Goal: Task Accomplishment & Management: Complete application form

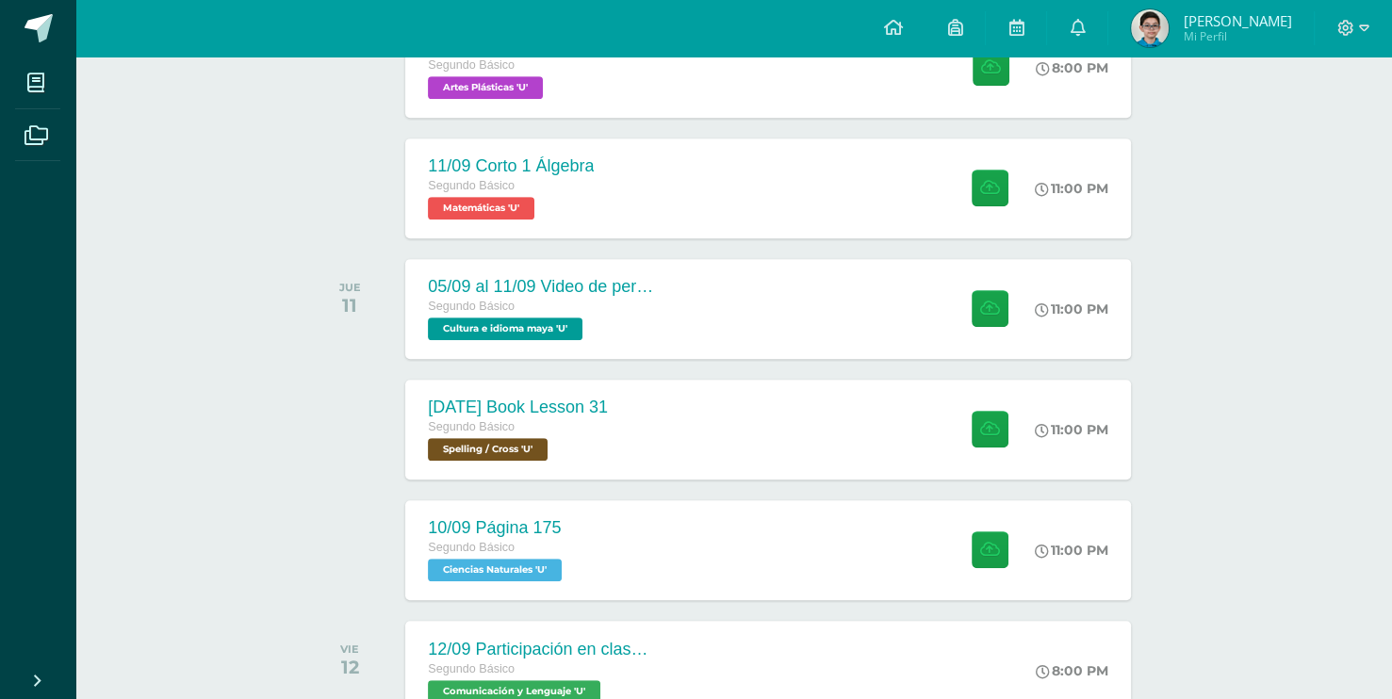
scroll to position [848, 0]
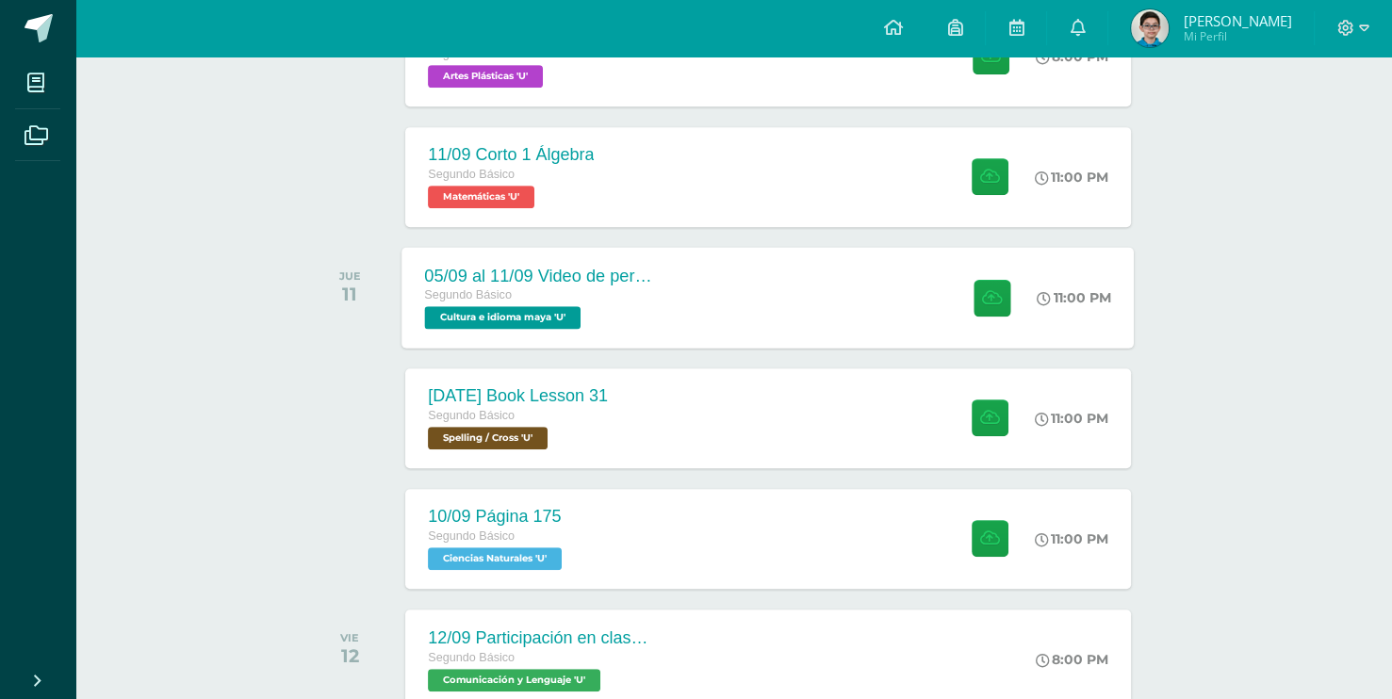
click at [941, 289] on div at bounding box center [987, 297] width 92 height 101
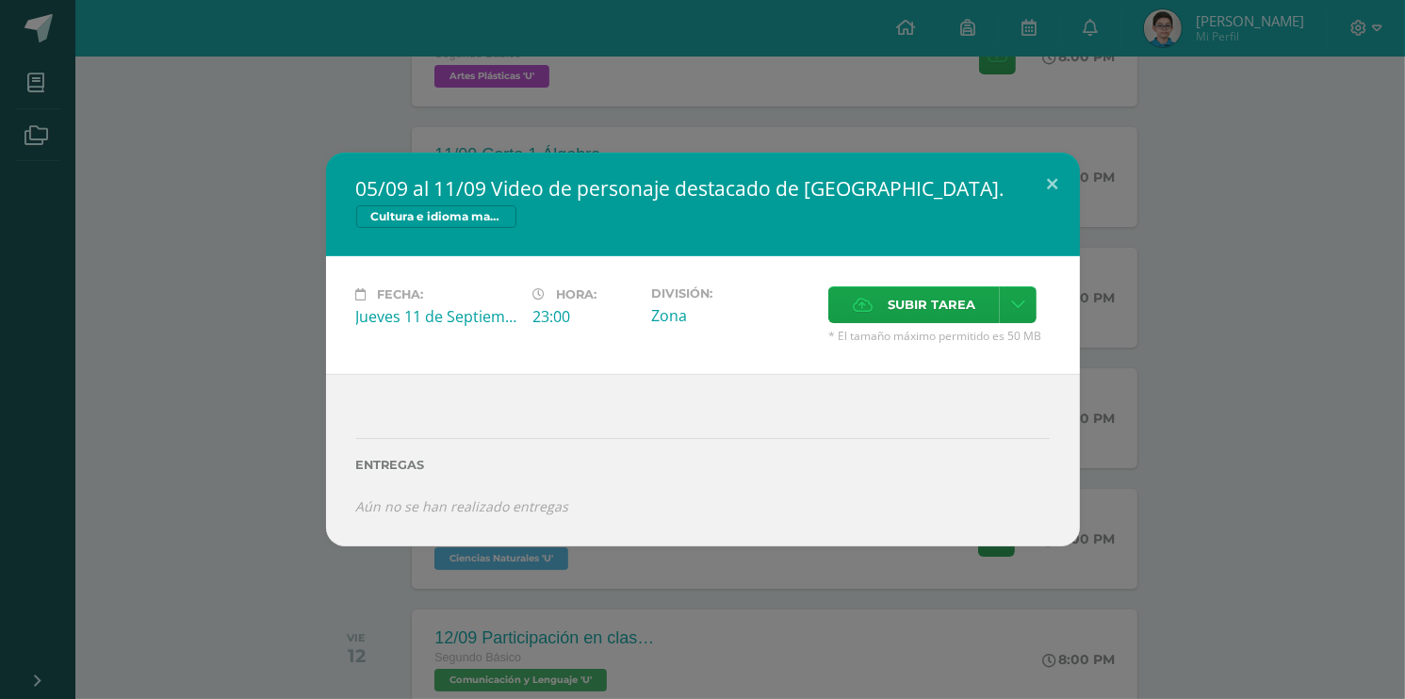
click at [1199, 296] on div "05/09 al 11/09 Video de personaje destacado de [GEOGRAPHIC_DATA]. Cultura e idi…" at bounding box center [703, 350] width 1390 height 394
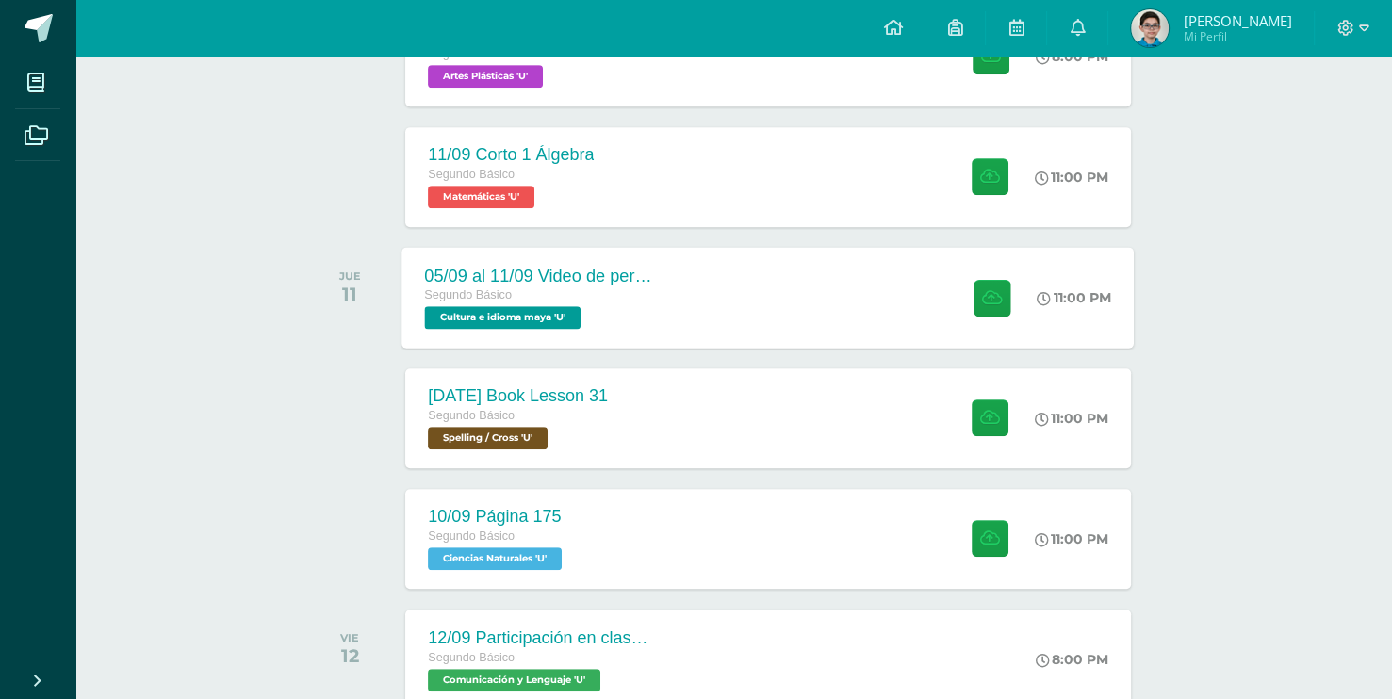
click at [941, 271] on div at bounding box center [987, 297] width 92 height 101
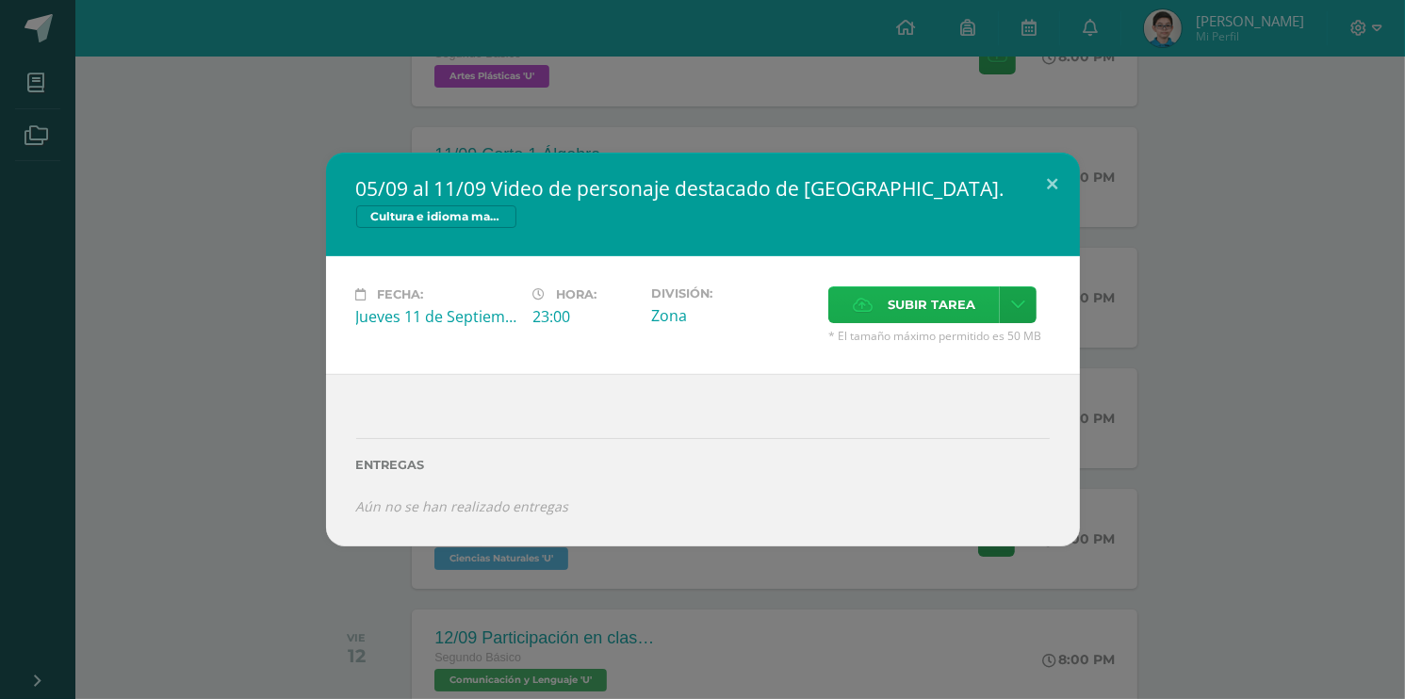
click at [896, 319] on span "Subir tarea" at bounding box center [932, 304] width 88 height 35
click at [0, 0] on input "Subir tarea" at bounding box center [0, 0] width 0 height 0
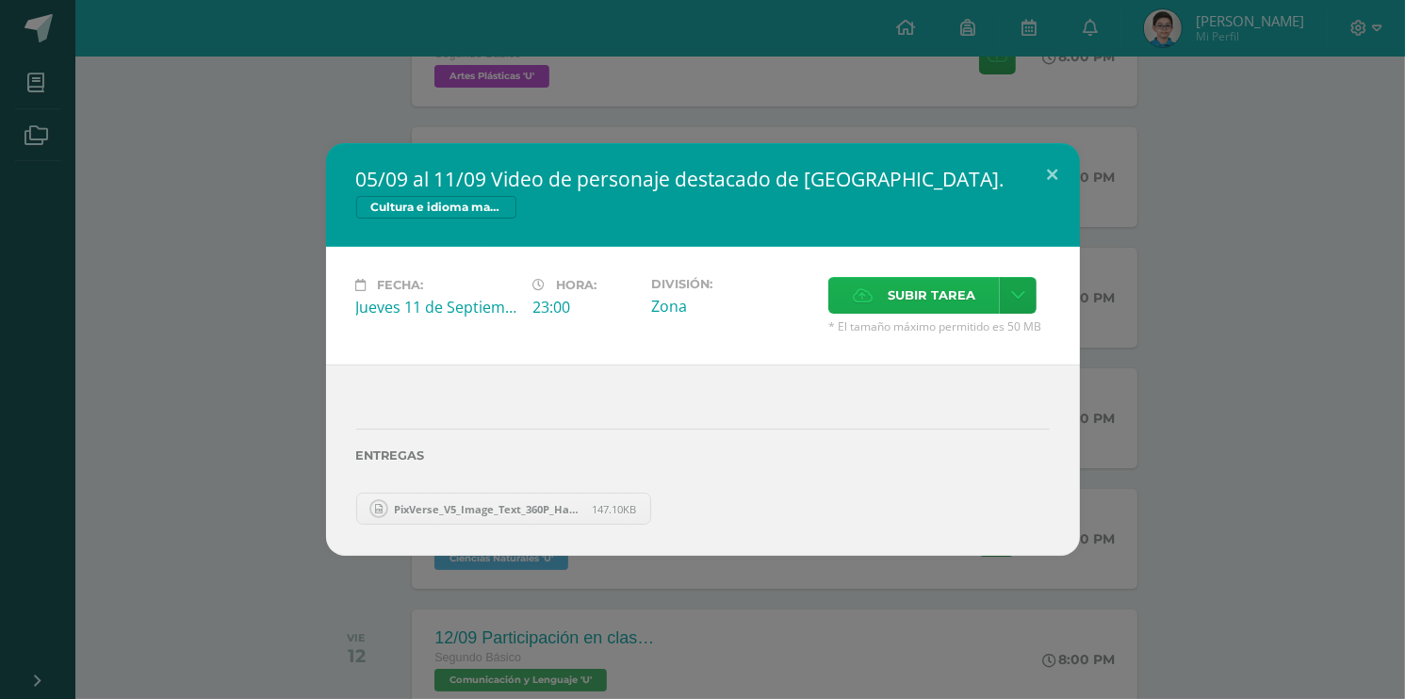
click at [951, 303] on span "Subir tarea" at bounding box center [932, 295] width 88 height 35
click at [0, 0] on input "Subir tarea" at bounding box center [0, 0] width 0 height 0
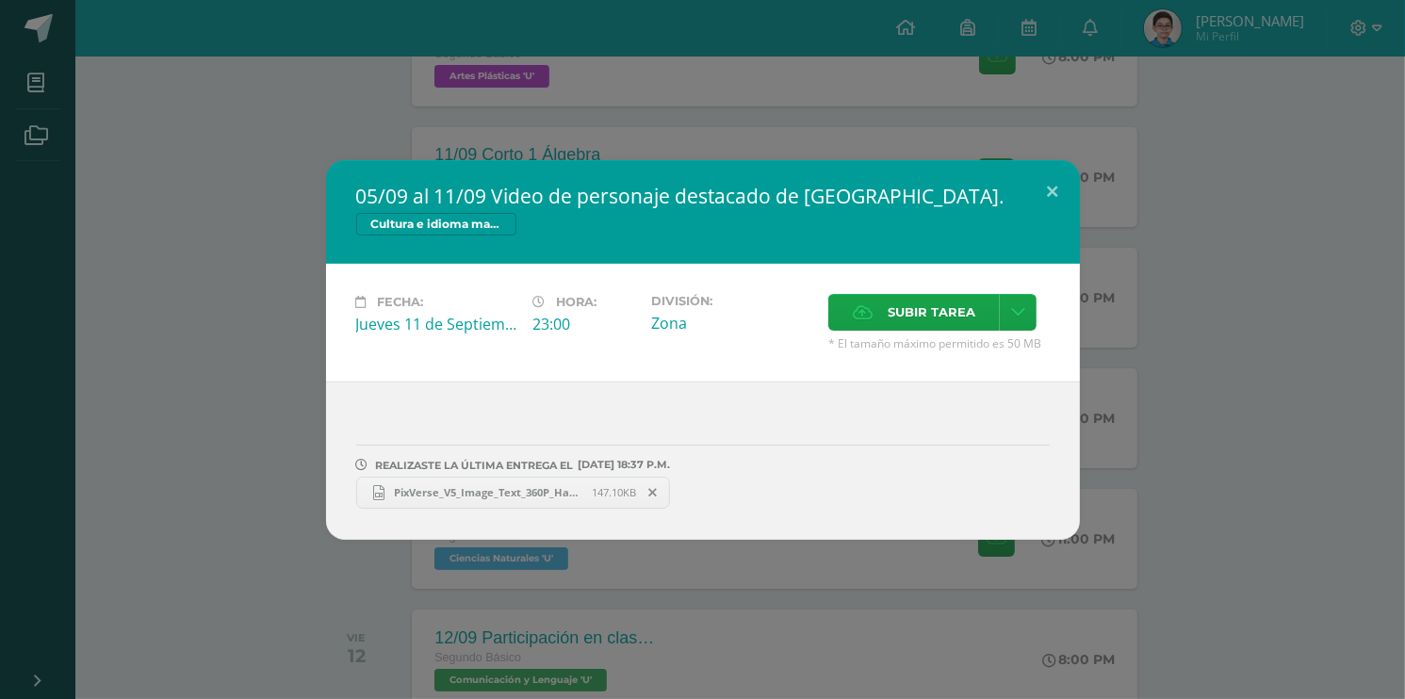
click at [652, 491] on icon at bounding box center [652, 492] width 8 height 13
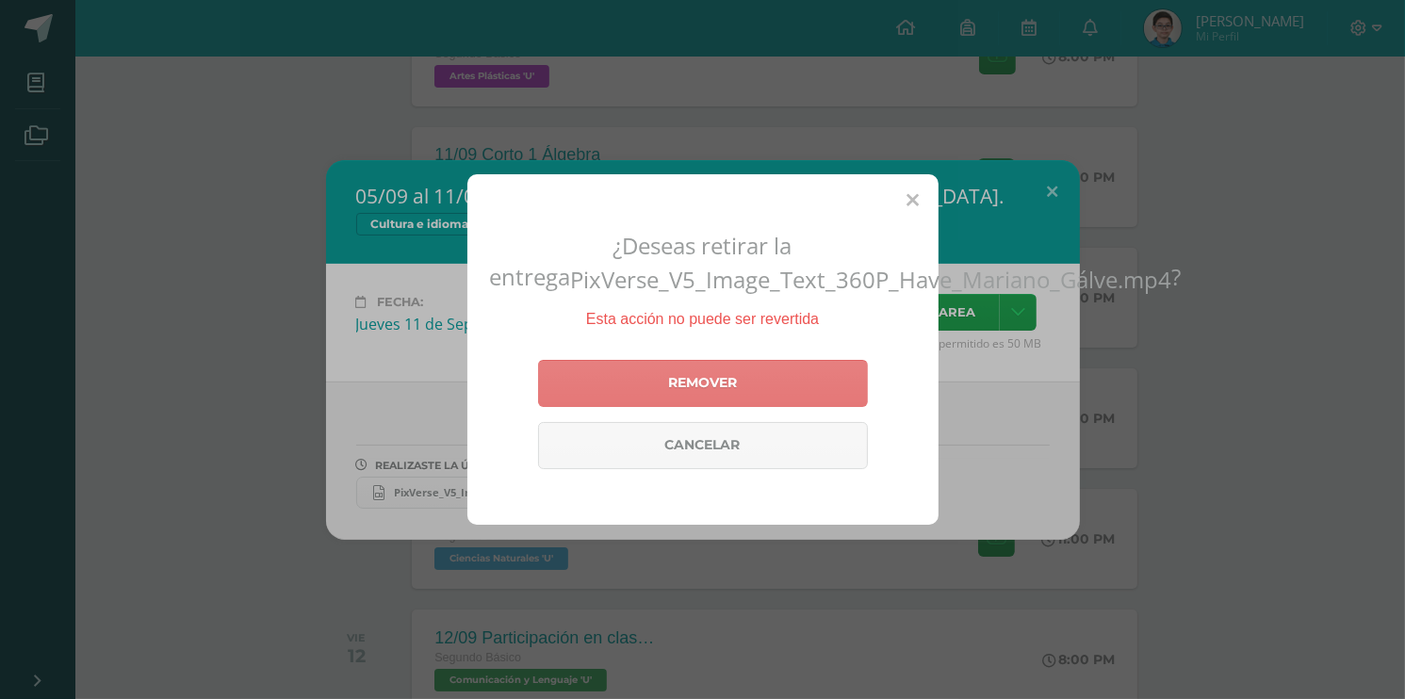
click at [655, 398] on link "Remover" at bounding box center [703, 383] width 330 height 47
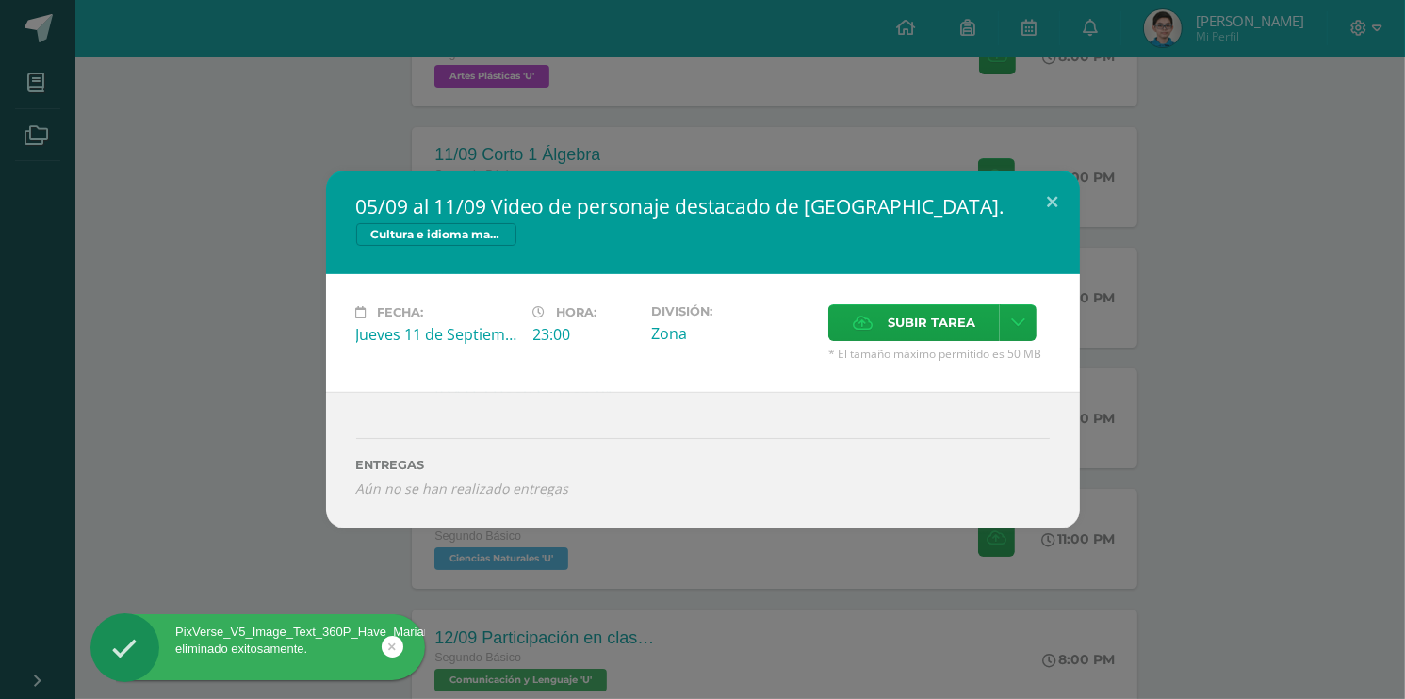
click at [1126, 472] on div "05/09 al 11/09 Video de personaje destacado de [GEOGRAPHIC_DATA]. Cultura e idi…" at bounding box center [703, 350] width 1390 height 358
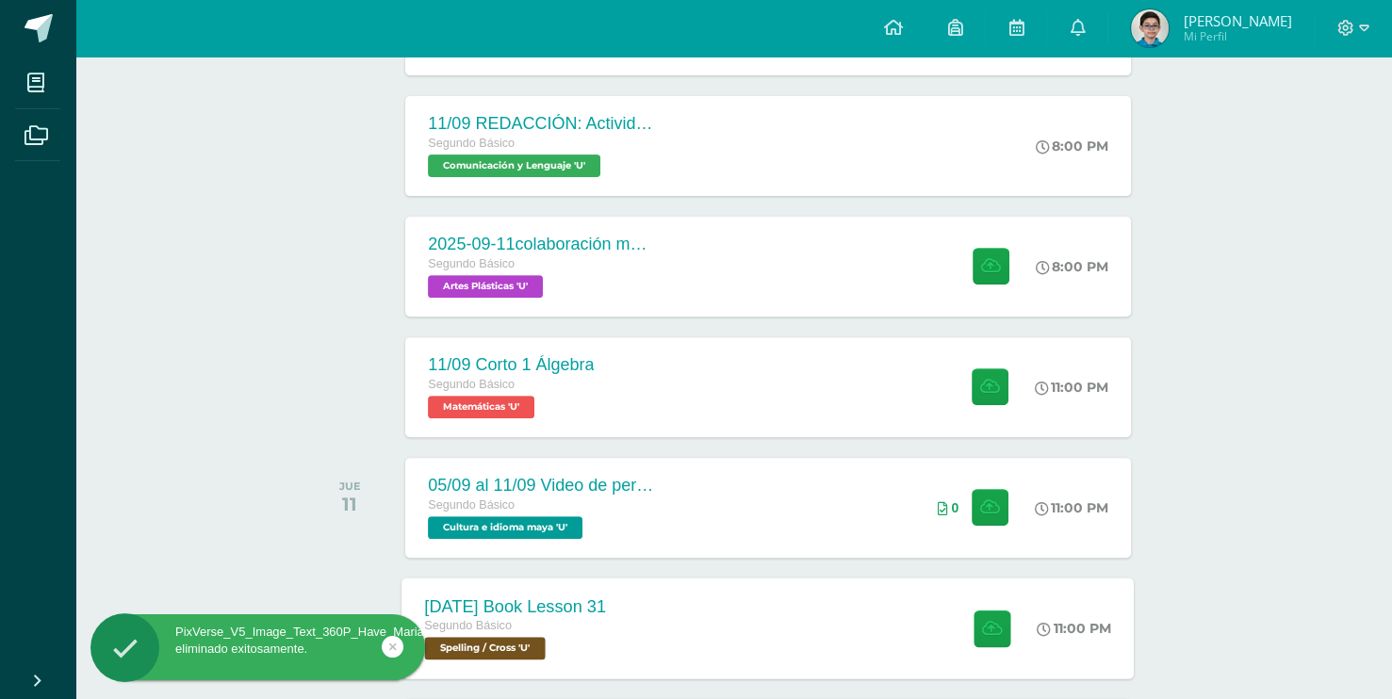
scroll to position [377, 0]
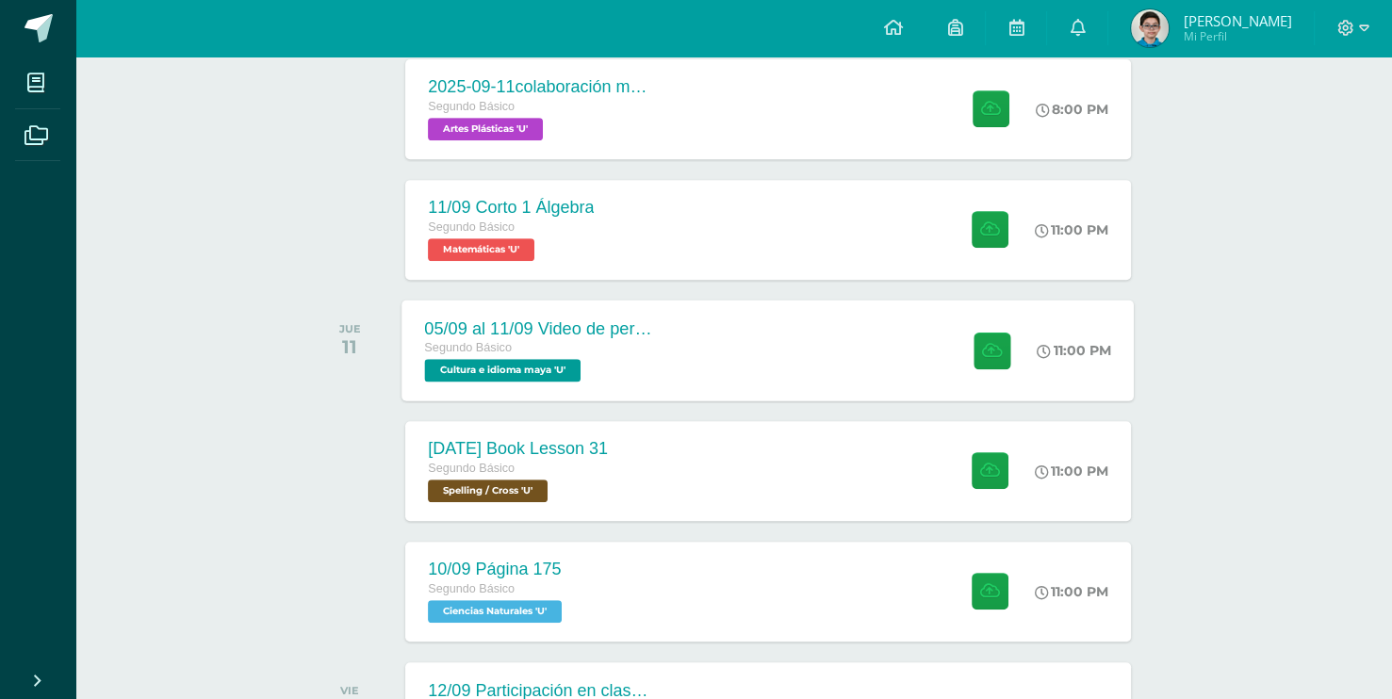
scroll to position [848, 0]
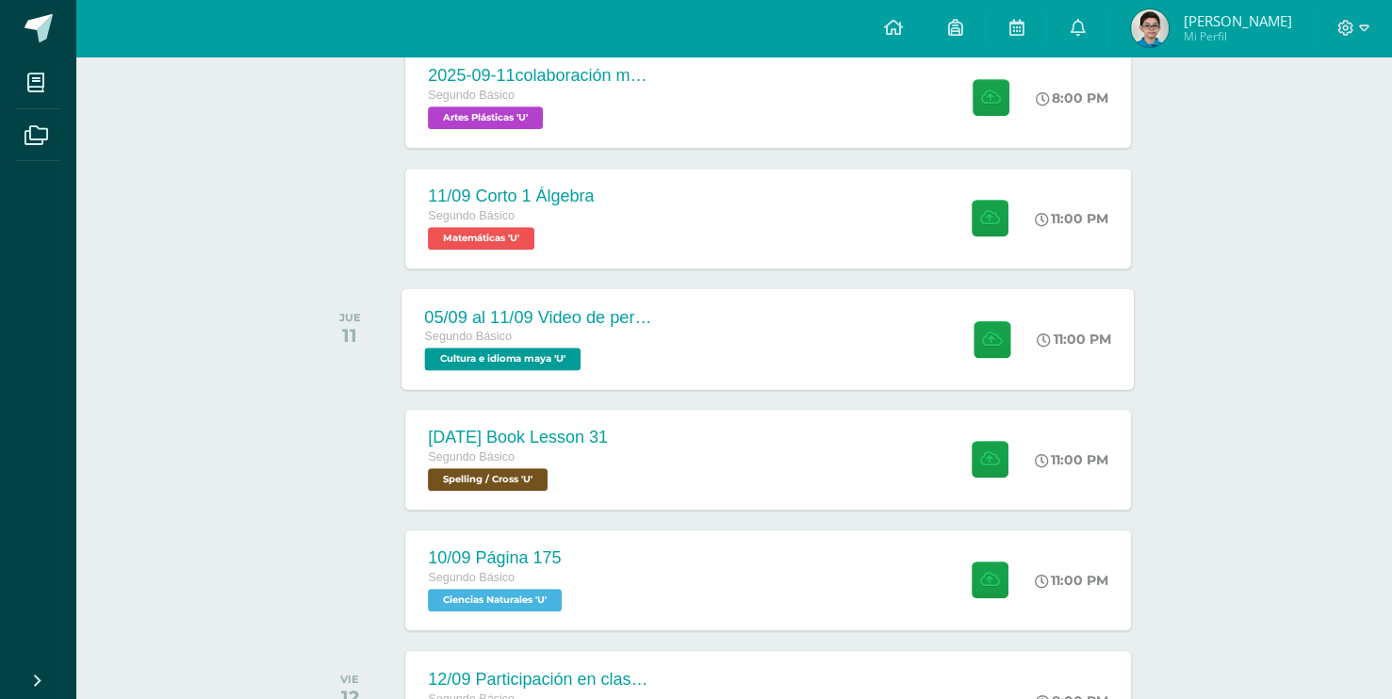
scroll to position [754, 0]
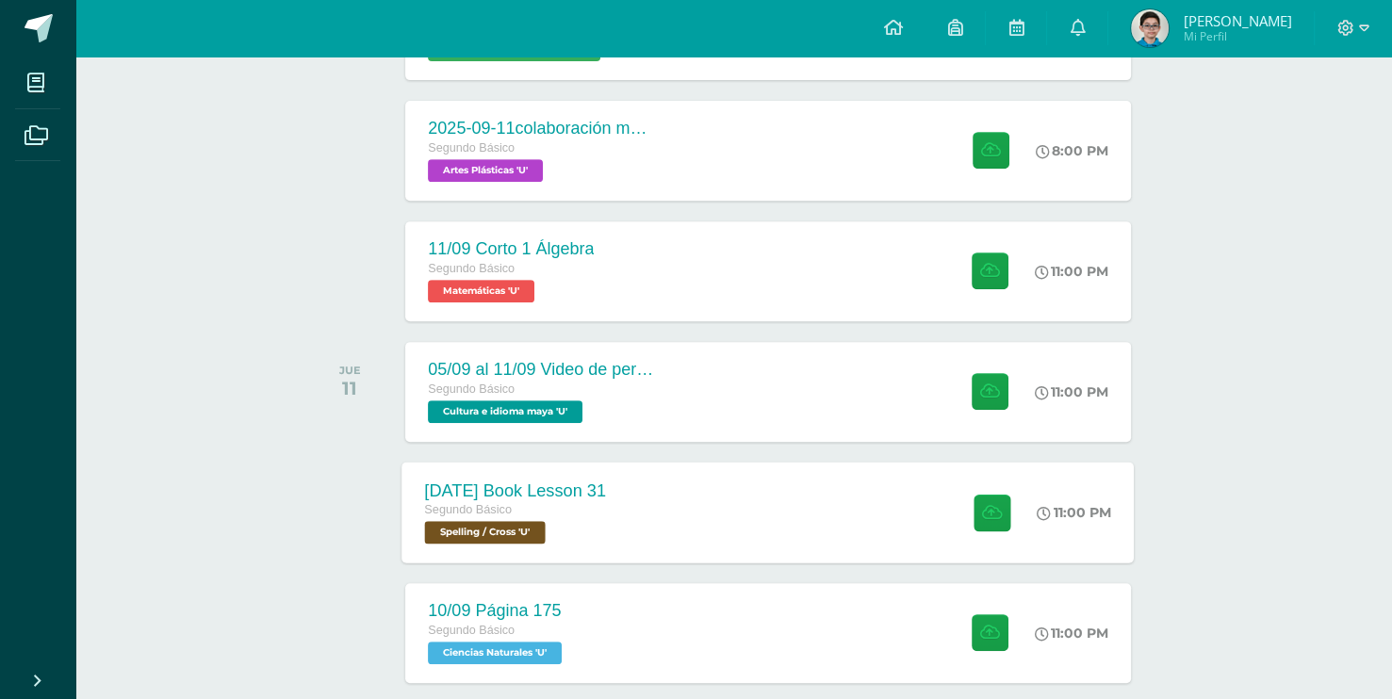
click at [842, 491] on div "11 sep Book Lesson 31 Segundo Básico Spelling / Cross 'U' 11:00 PM 11 sep Book …" at bounding box center [768, 512] width 732 height 101
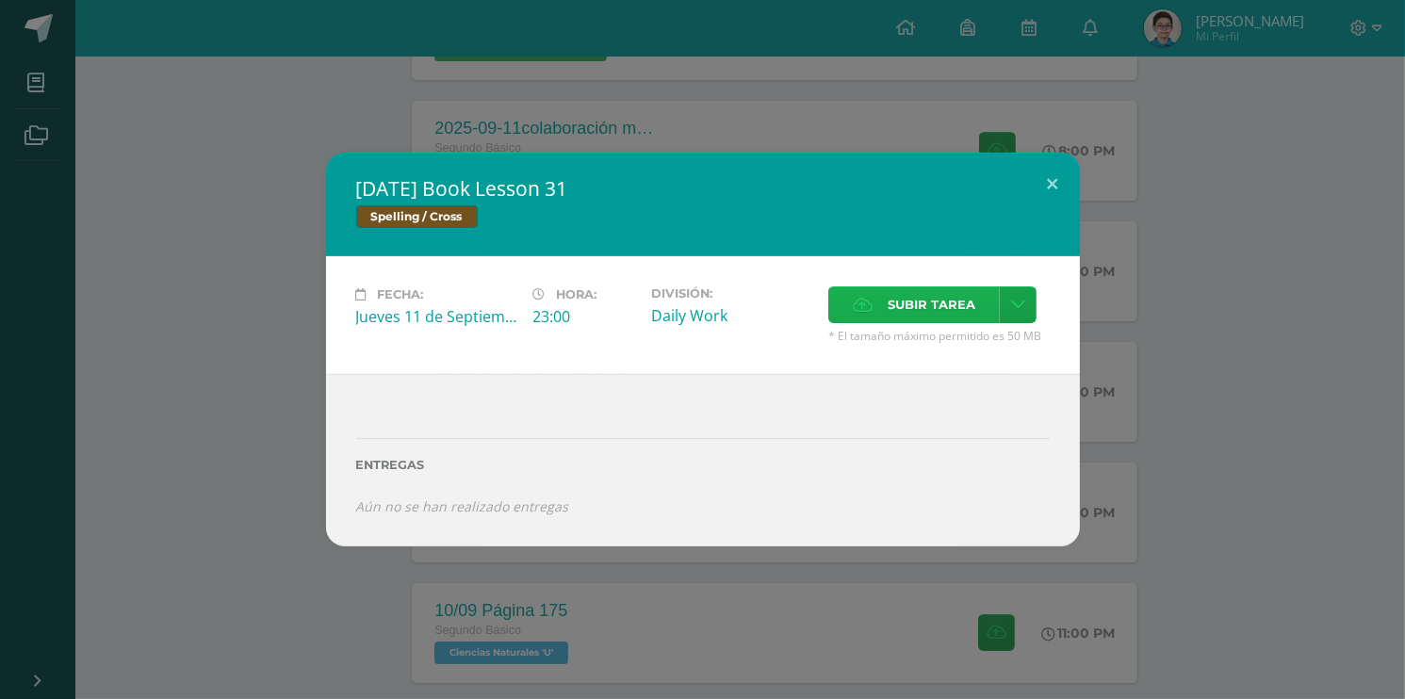
click at [897, 326] on div "Subir tarea" at bounding box center [938, 306] width 221 height 41
click at [880, 293] on label "Subir tarea" at bounding box center [914, 304] width 172 height 37
click at [0, 0] on input "Subir tarea" at bounding box center [0, 0] width 0 height 0
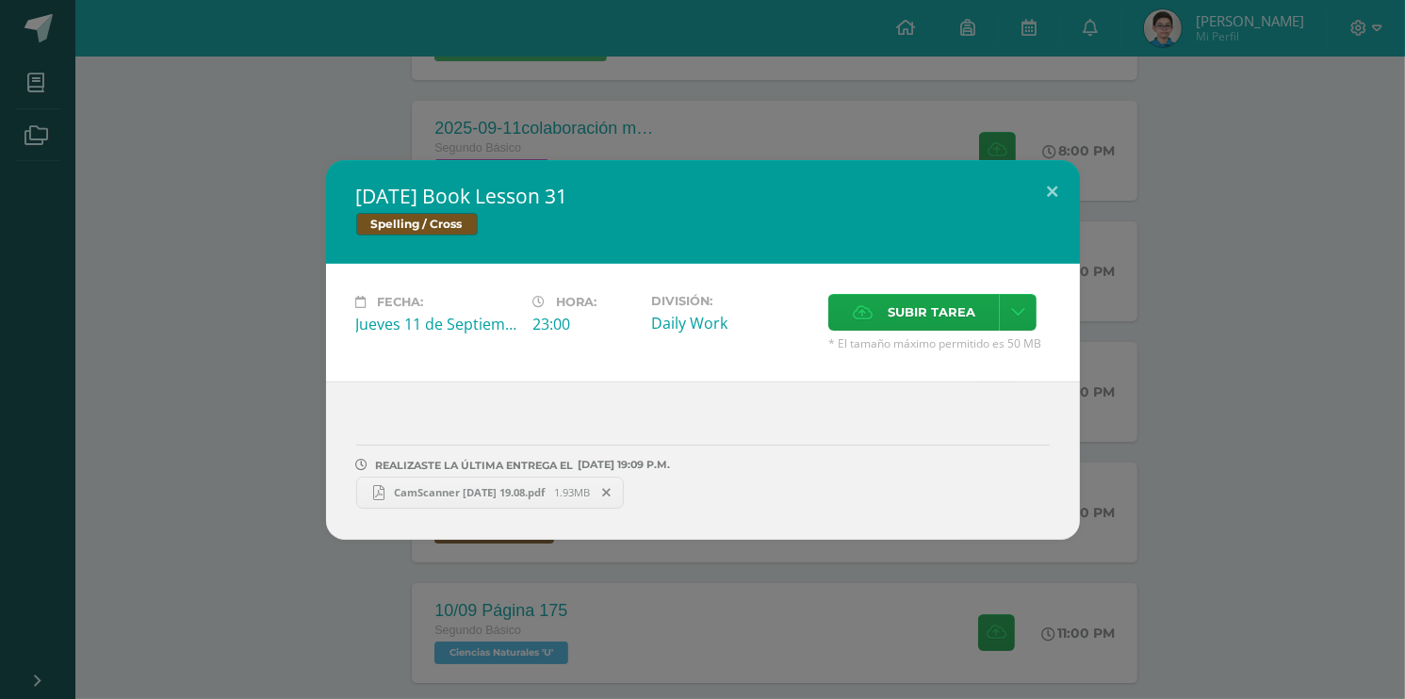
click at [1132, 394] on div "11 sep Book Lesson 31 Spelling / Cross Fecha: Jueves 11 de Septiembre Hora: 23:…" at bounding box center [703, 350] width 1390 height 380
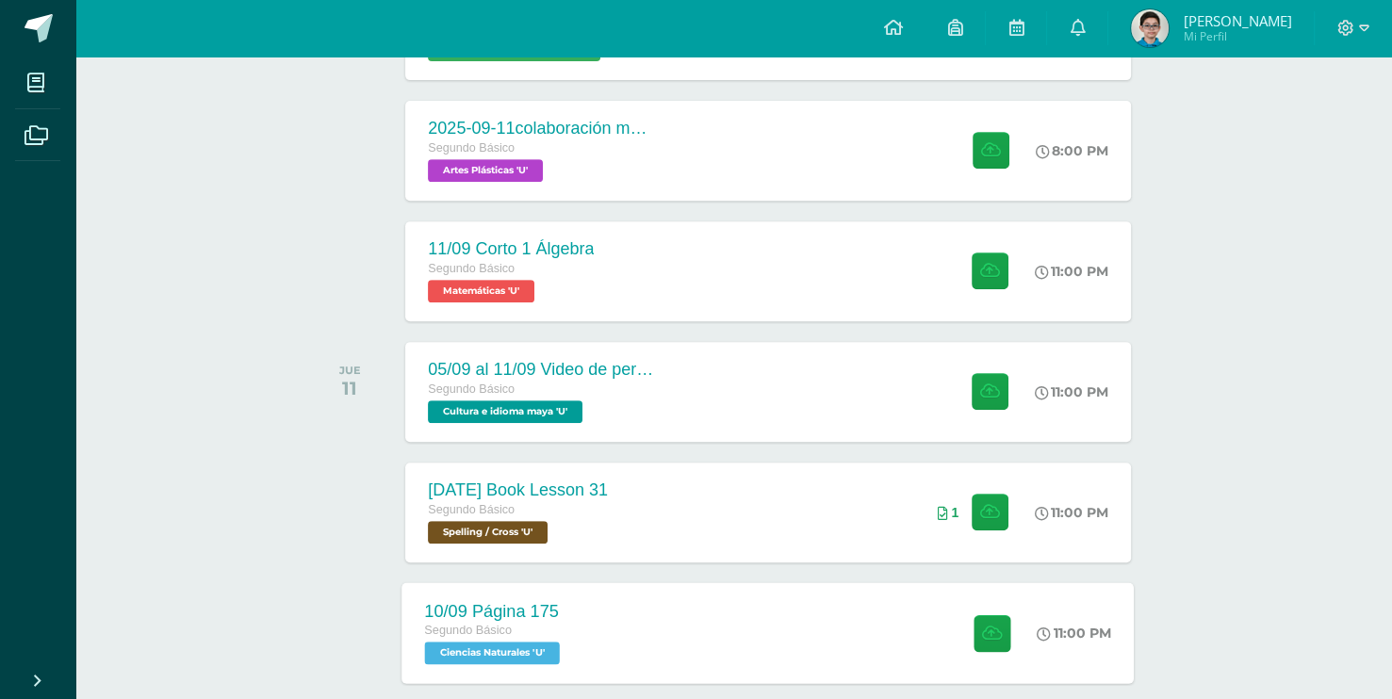
click at [996, 602] on div at bounding box center [987, 632] width 92 height 101
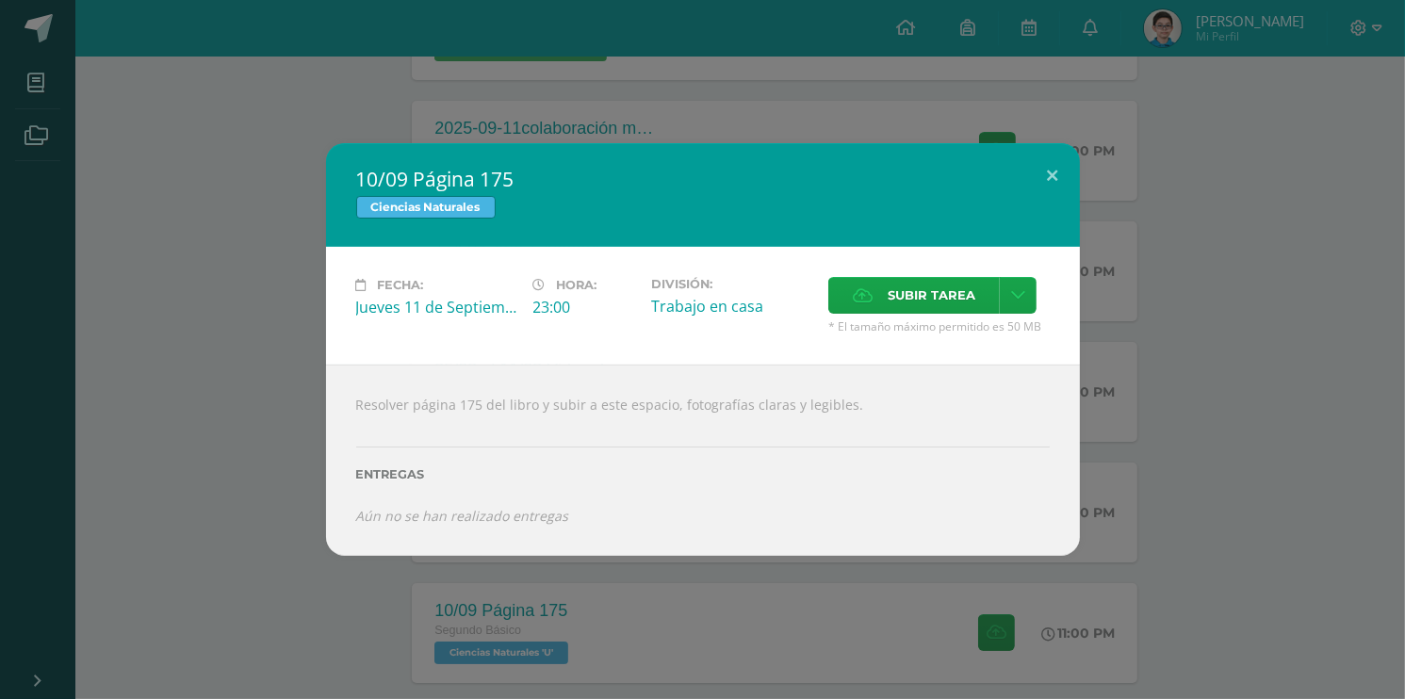
click at [899, 316] on div "Subir tarea" at bounding box center [938, 297] width 221 height 41
click at [897, 300] on span "Subir tarea" at bounding box center [932, 295] width 88 height 35
click at [0, 0] on input "Subir tarea" at bounding box center [0, 0] width 0 height 0
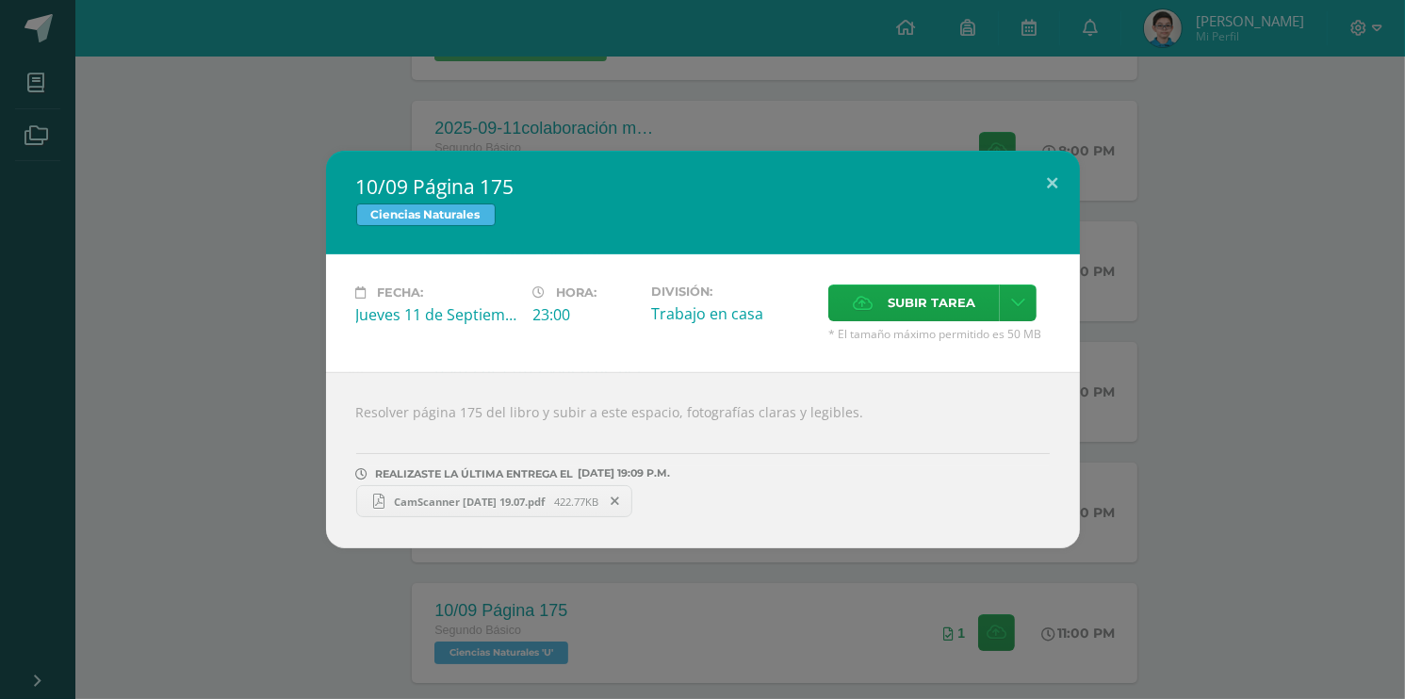
drag, startPoint x: 839, startPoint y: 601, endPoint x: 848, endPoint y: 595, distance: 11.5
click at [838, 601] on div "10/09 Página 175 Ciencias Naturales Fecha: Jueves 11 de Septiembre Hora: 23:00 …" at bounding box center [702, 349] width 1405 height 699
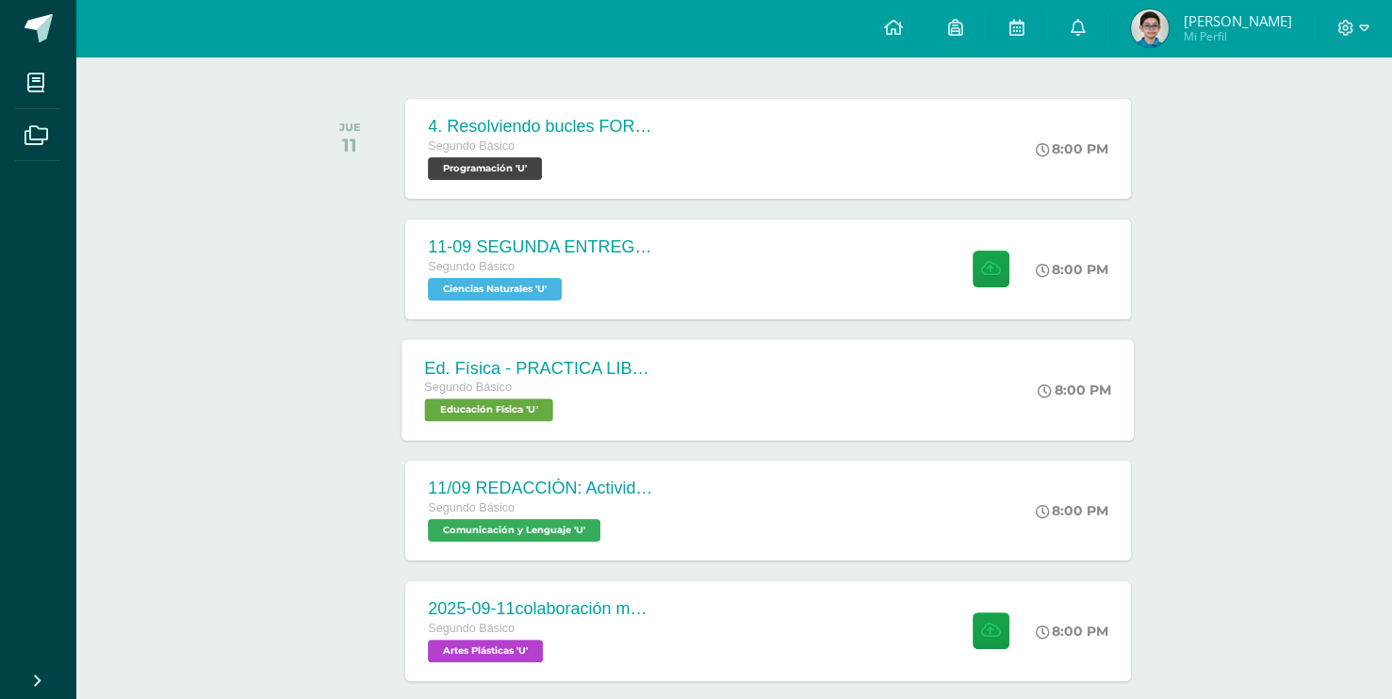
scroll to position [188, 0]
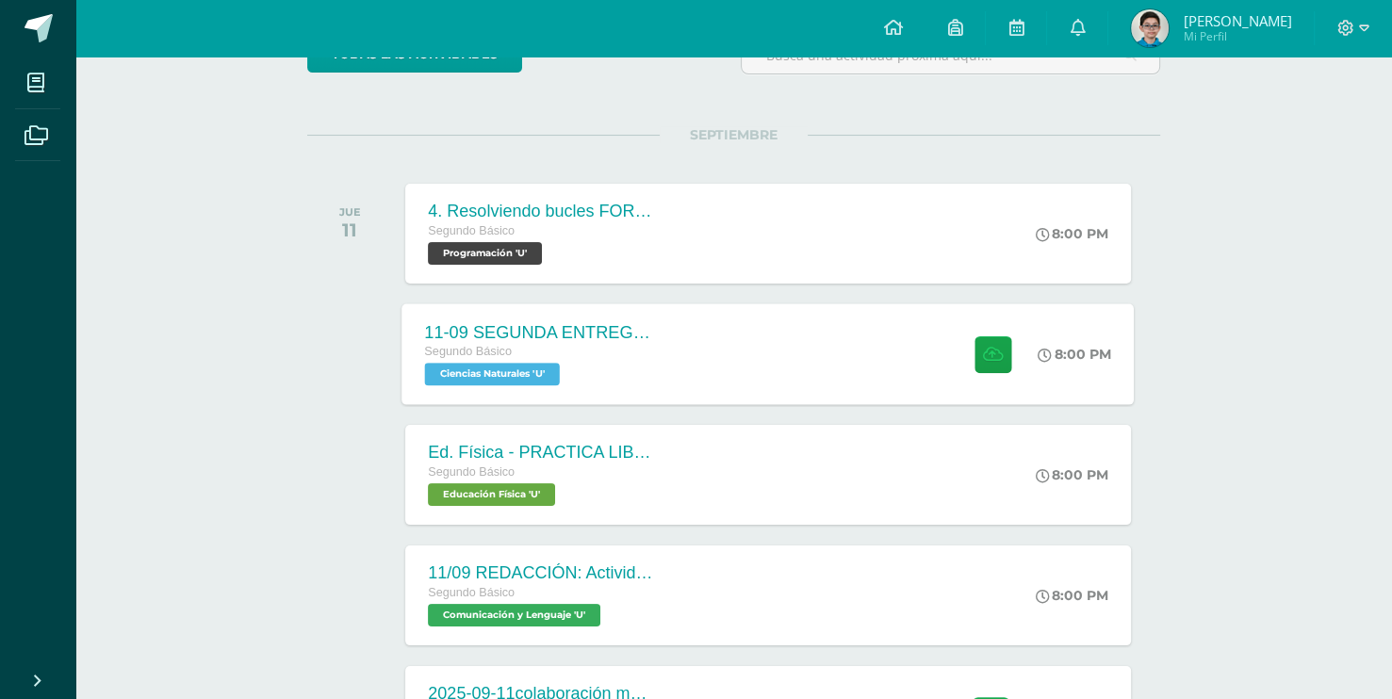
click at [640, 401] on div "11-09 SEGUNDA ENTREGA DE GUÍA Segundo Básico Ciencias Naturales 'U'" at bounding box center [539, 353] width 274 height 101
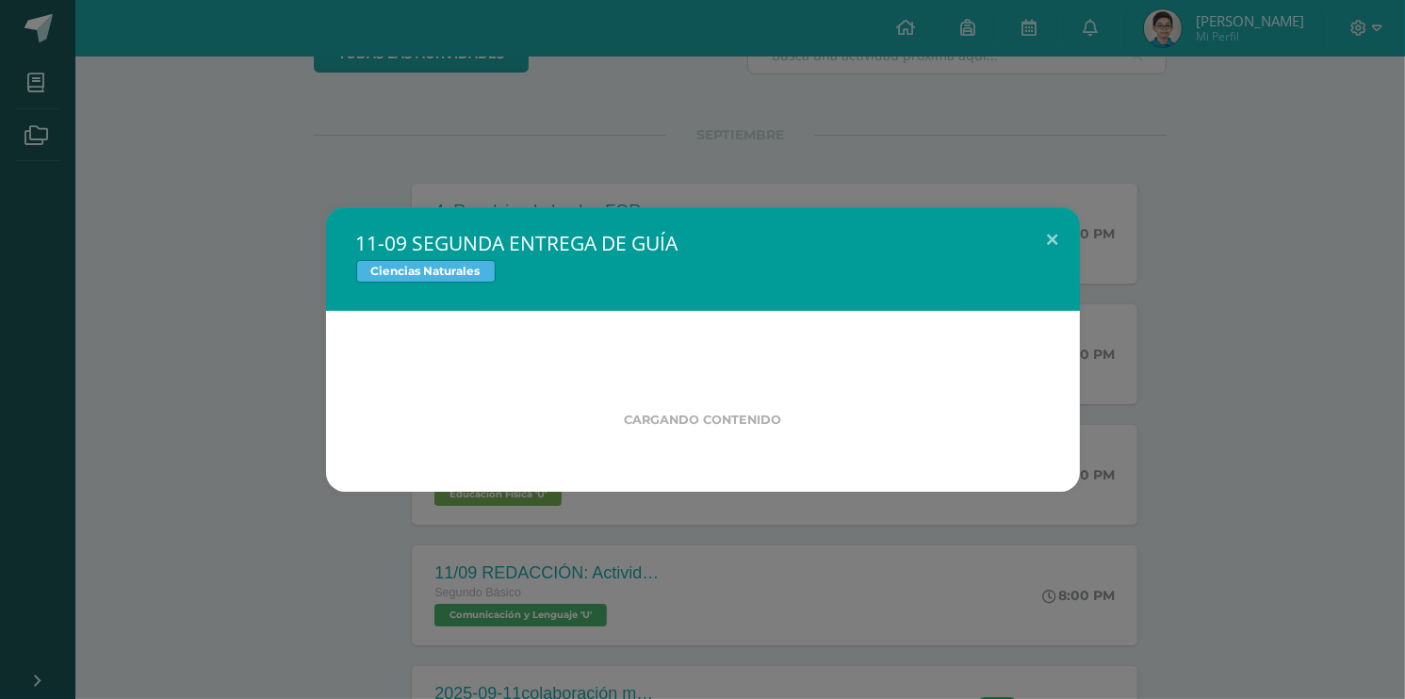
click at [132, 515] on div "11-09 SEGUNDA ENTREGA DE GUÍA Ciencias Naturales Cargando contenido Loading..." at bounding box center [702, 349] width 1405 height 699
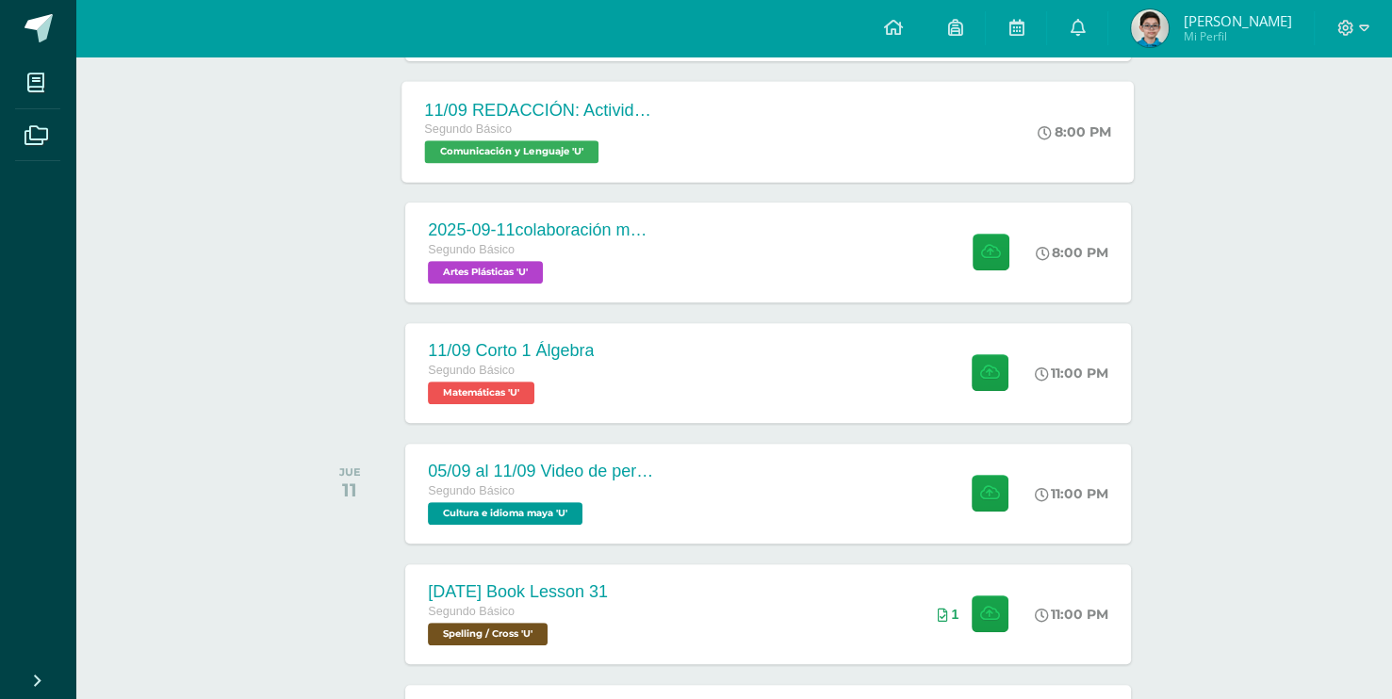
scroll to position [754, 0]
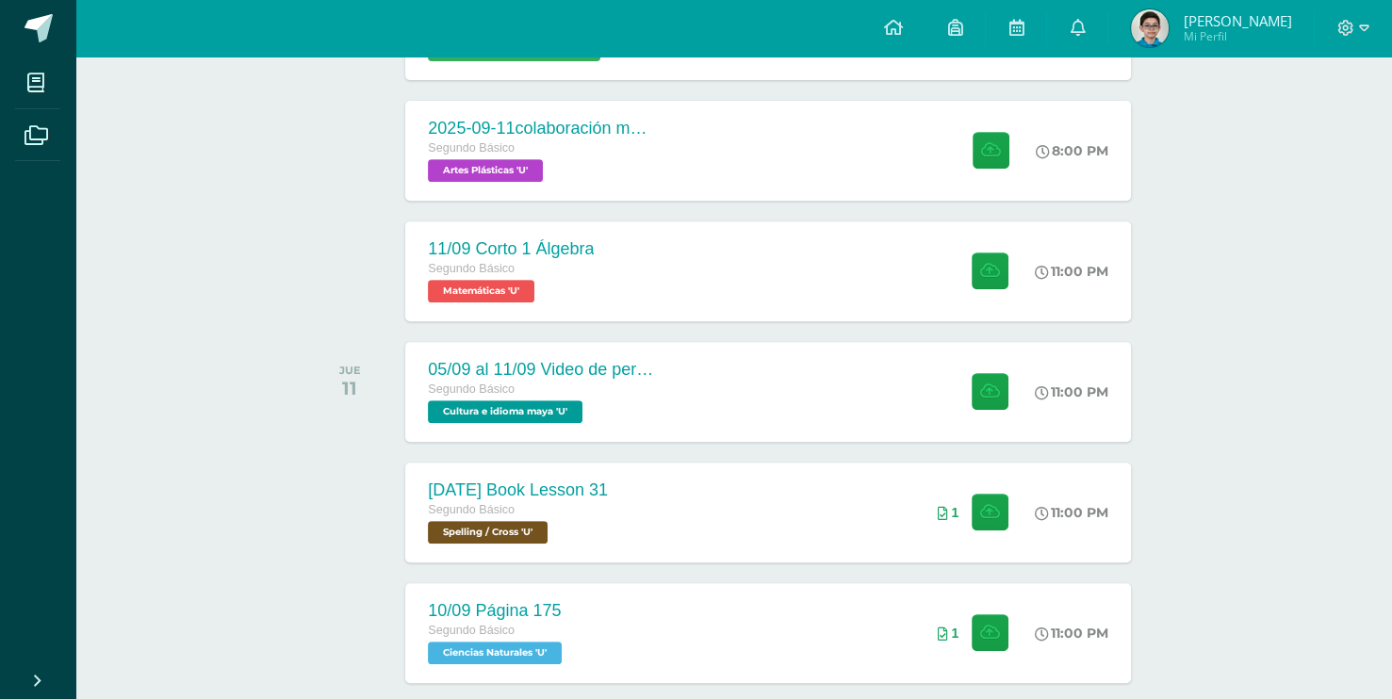
click at [1134, 311] on div "11/09 Corto 1 Álgebra Segundo Básico Matemáticas 'U' 11:00 PM 11/09 Corto 1 Álg…" at bounding box center [733, 272] width 853 height 106
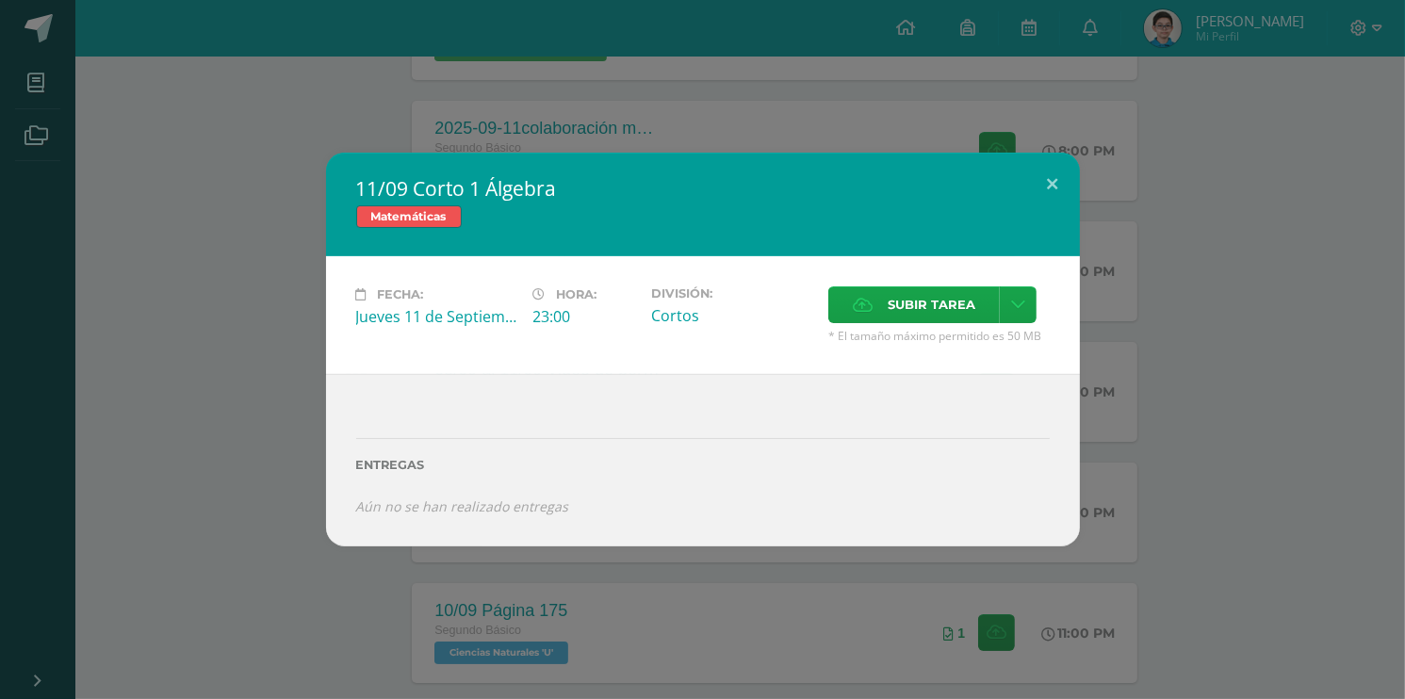
click at [1312, 407] on div "11/09 Corto 1 Álgebra Matemáticas Fecha: Jueves 11 de Septiembre Hora: 23:00 Di…" at bounding box center [703, 350] width 1390 height 394
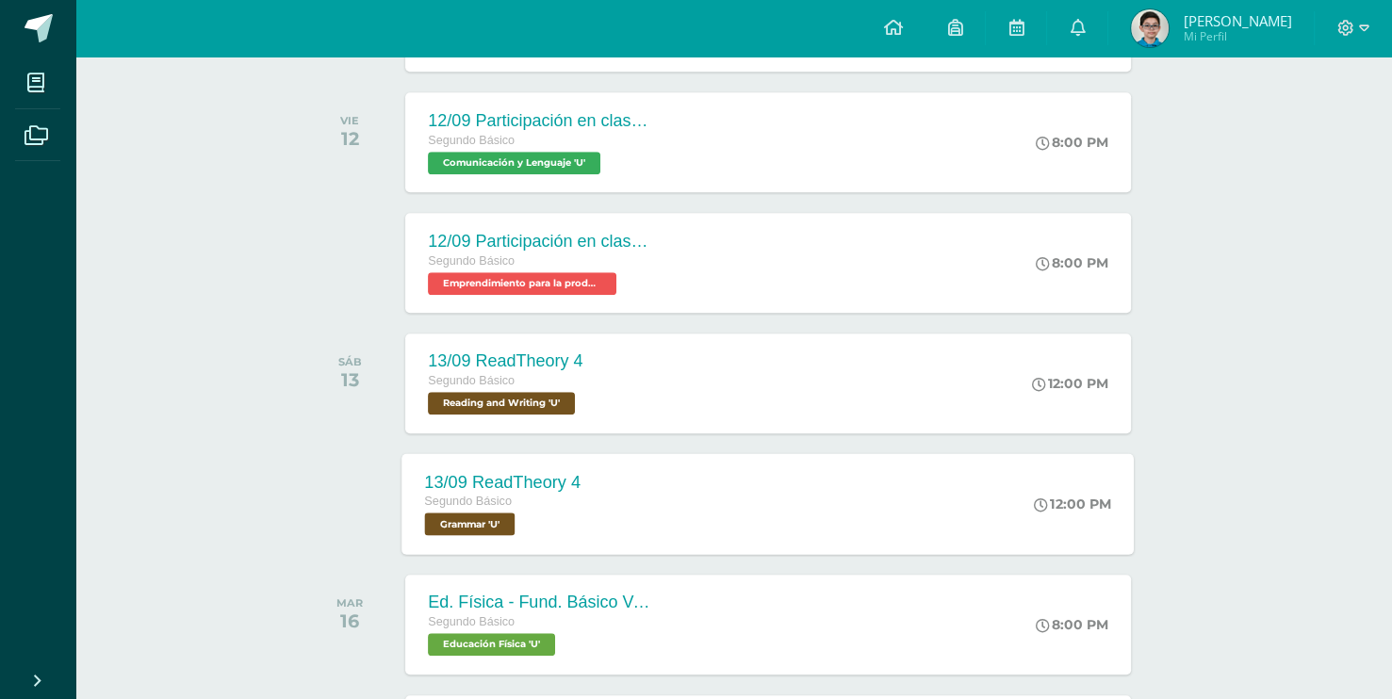
drag, startPoint x: 1330, startPoint y: 303, endPoint x: 1125, endPoint y: 548, distance: 319.1
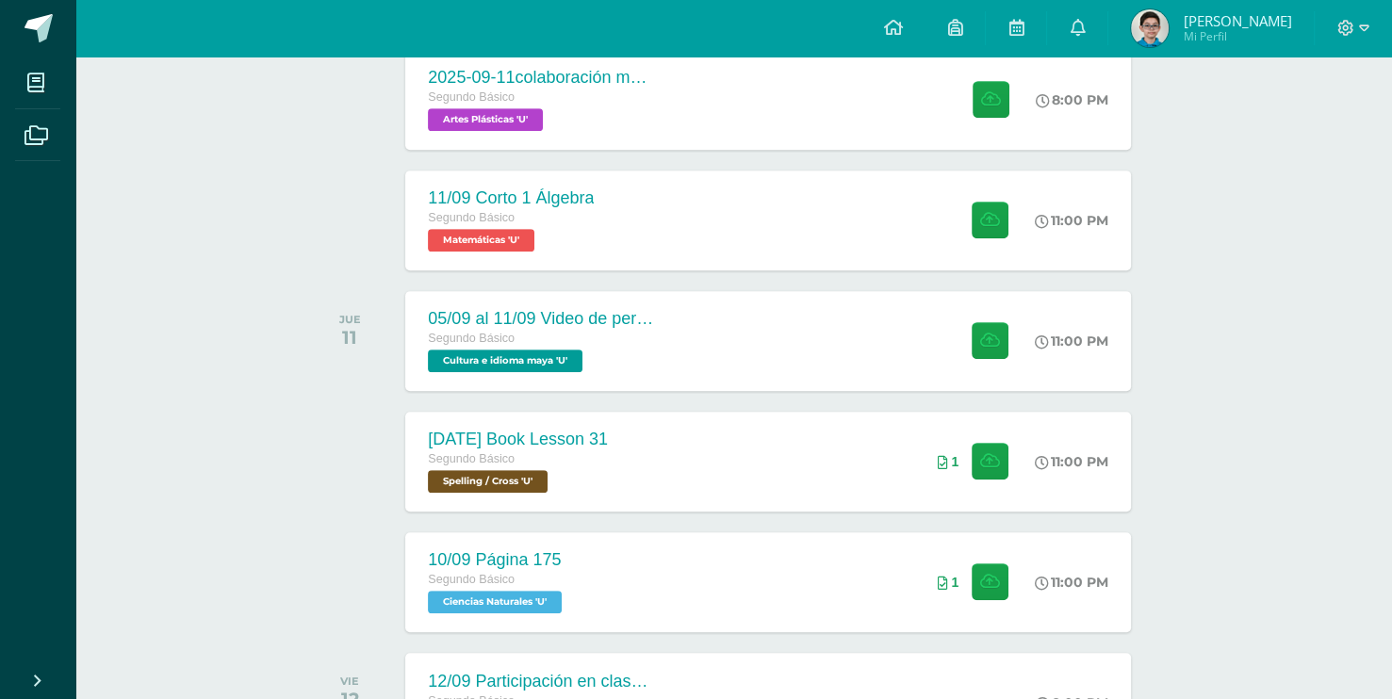
scroll to position [800, 0]
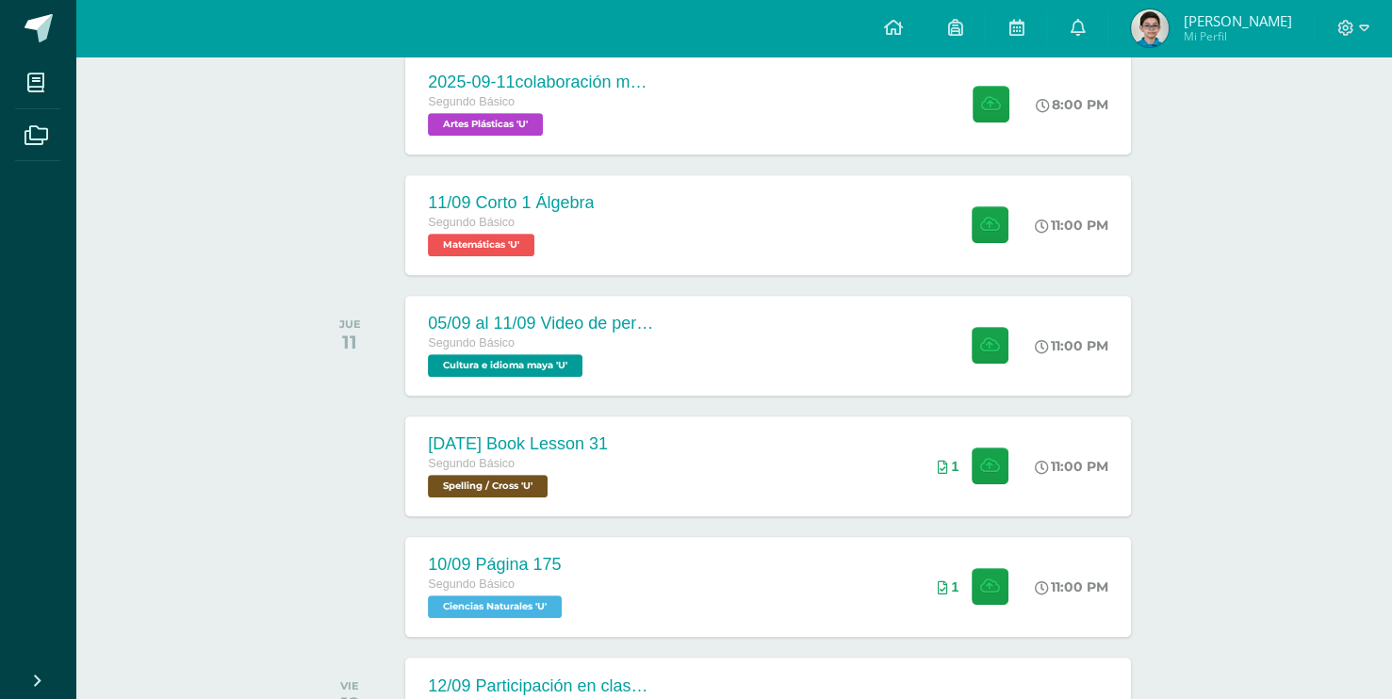
drag, startPoint x: 1286, startPoint y: 355, endPoint x: 1246, endPoint y: 399, distance: 59.3
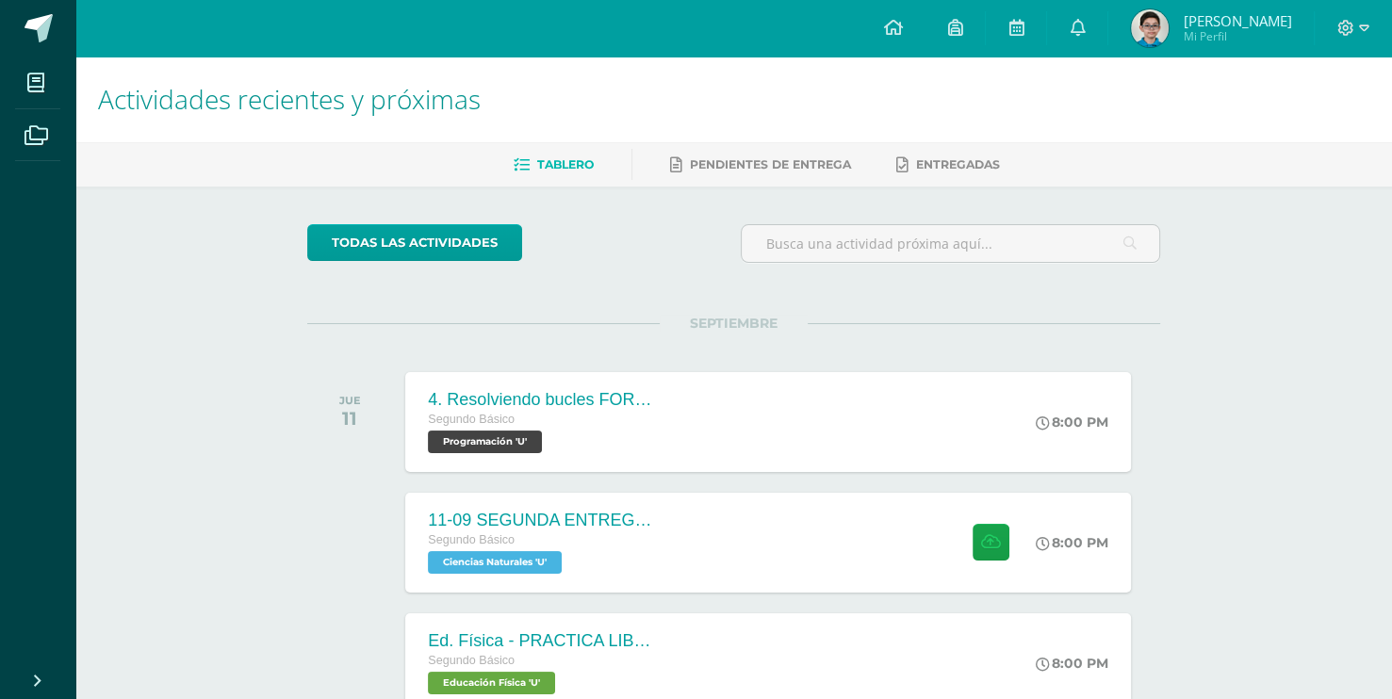
click at [1311, 398] on div "Actividades recientes y próximas Tablero Pendientes de entrega Entregadas todas…" at bounding box center [733, 625] width 1316 height 1137
drag, startPoint x: 1271, startPoint y: 364, endPoint x: 1149, endPoint y: 436, distance: 142.4
click at [1271, 364] on div "Actividades recientes y próximas Tablero Pendientes de entrega Entregadas todas…" at bounding box center [733, 625] width 1316 height 1137
click at [1048, 503] on div "8:00 PM" at bounding box center [1085, 542] width 100 height 101
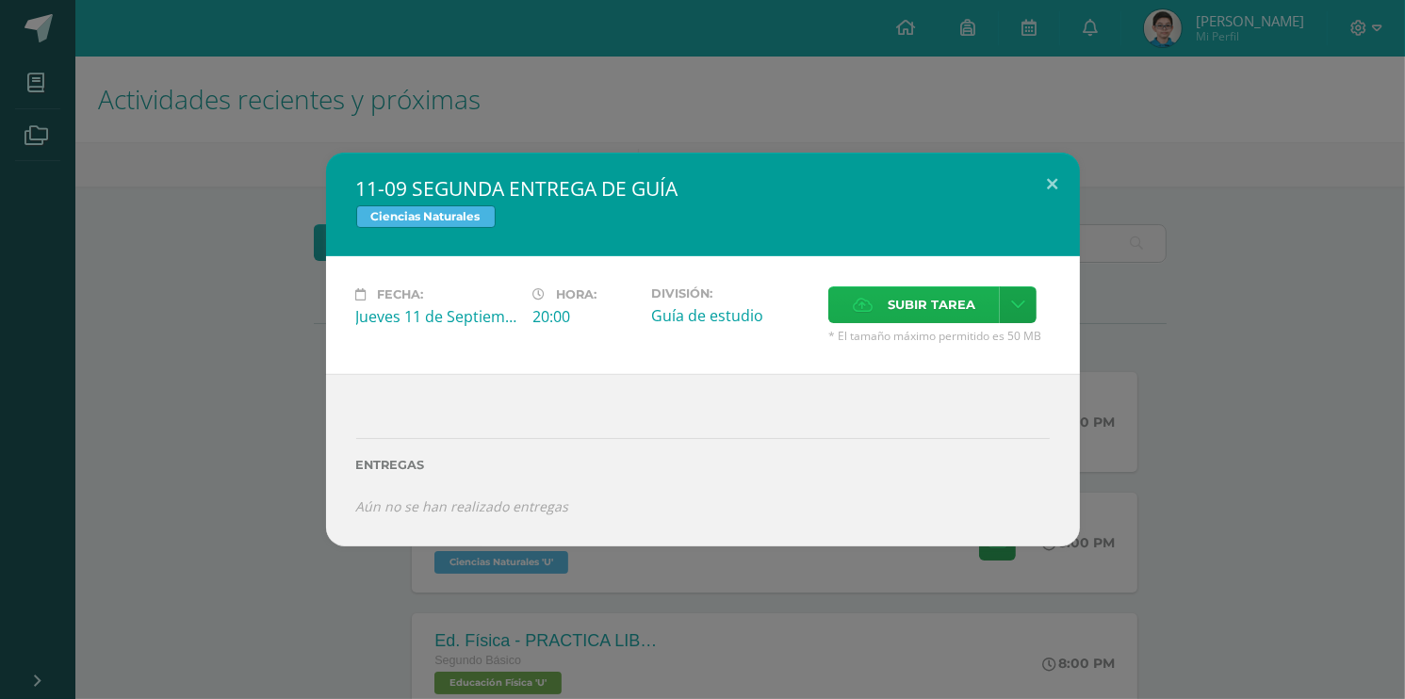
click at [895, 294] on span "Subir tarea" at bounding box center [932, 304] width 88 height 35
click at [0, 0] on input "Subir tarea" at bounding box center [0, 0] width 0 height 0
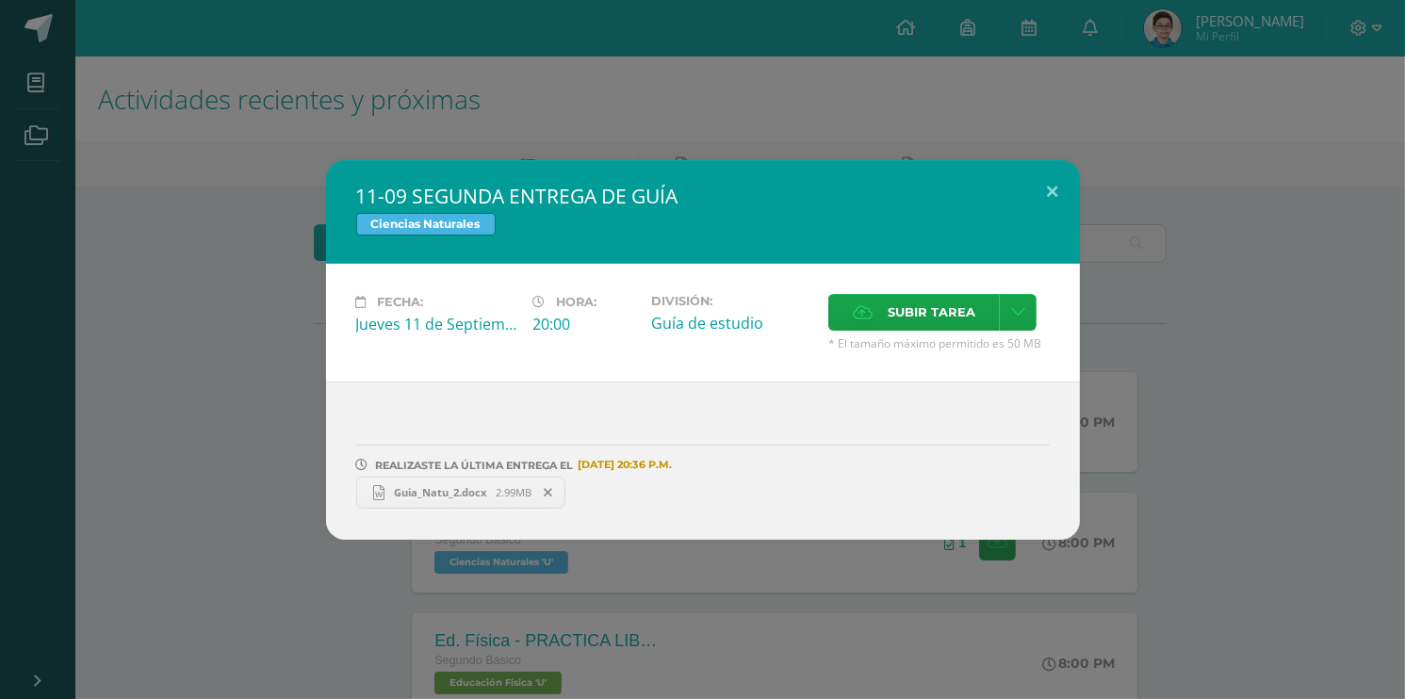
click at [1175, 311] on div "11-09 SEGUNDA ENTREGA DE GUÍA Ciencias Naturales Fecha: Jueves 11 de Septiembre…" at bounding box center [703, 350] width 1390 height 380
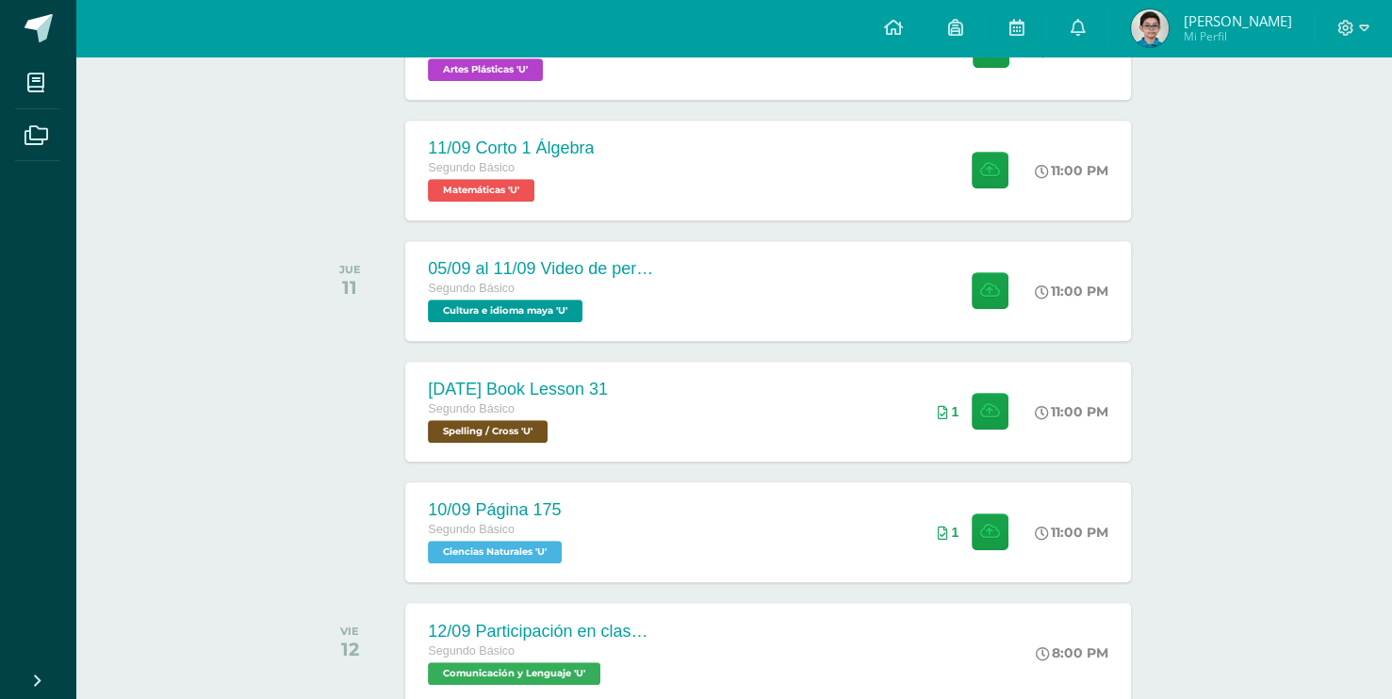
scroll to position [871, 0]
